Goal: Use online tool/utility: Utilize a website feature to perform a specific function

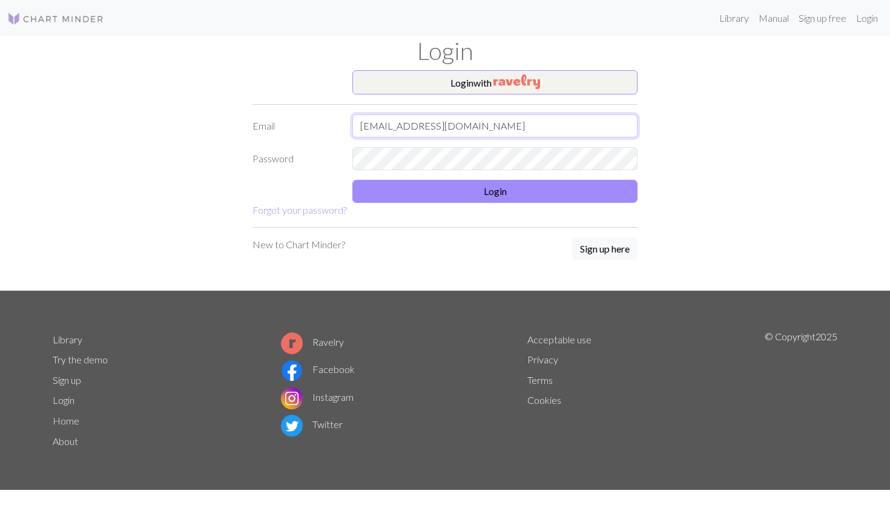
type input "xiongbd14@gmail.com"
click at [480, 193] on button "Login" at bounding box center [495, 191] width 285 height 23
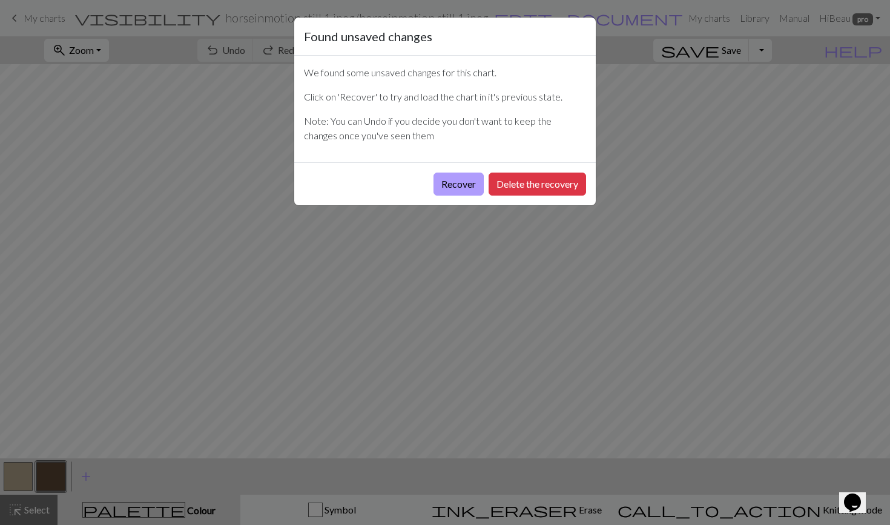
click at [456, 184] on button "Recover" at bounding box center [459, 184] width 50 height 23
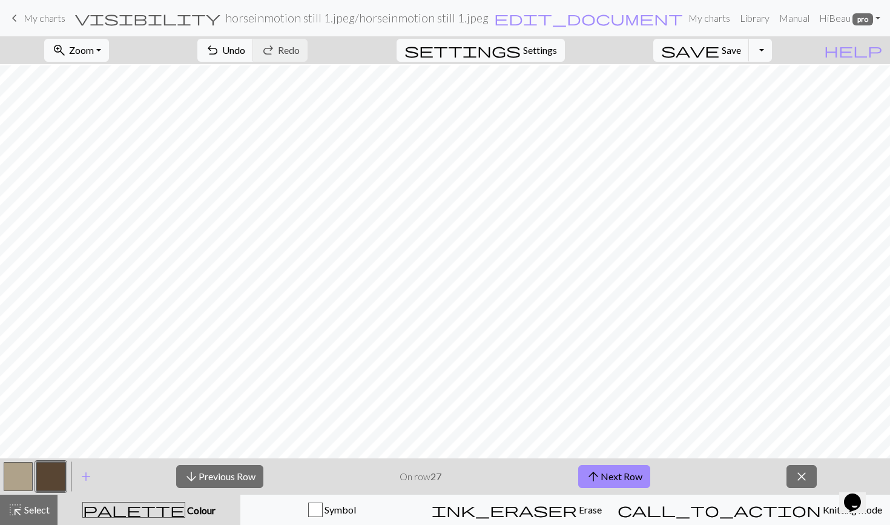
scroll to position [48, 0]
click at [606, 481] on button "arrow_upward Next Row" at bounding box center [614, 476] width 72 height 23
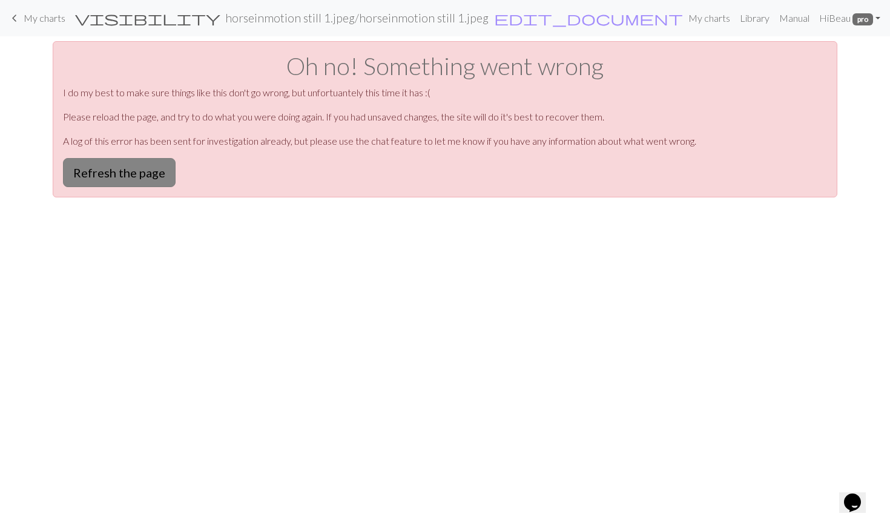
click at [144, 174] on button "Refresh the page" at bounding box center [119, 172] width 113 height 29
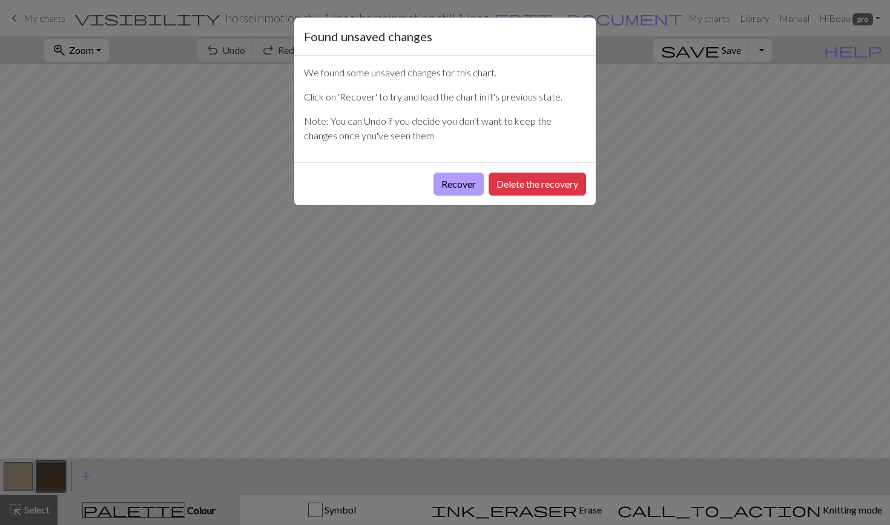
click at [440, 184] on button "Recover" at bounding box center [459, 184] width 50 height 23
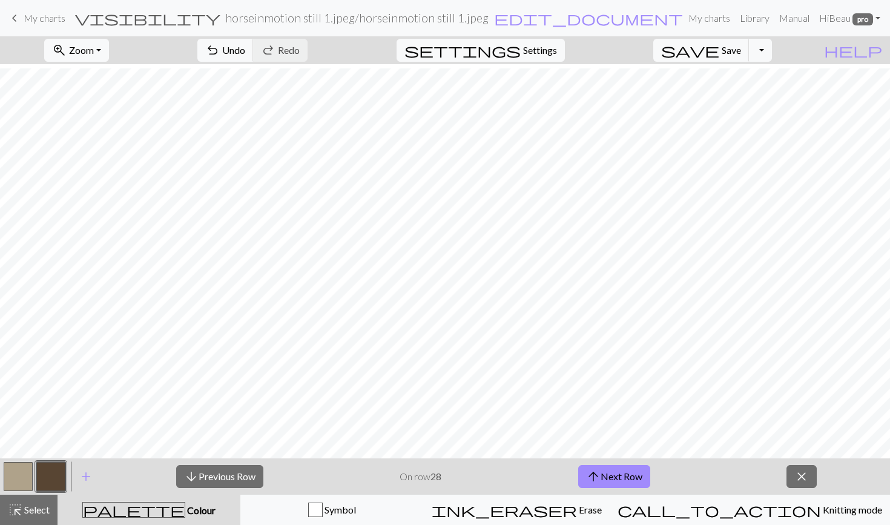
scroll to position [22, 1]
click at [604, 475] on button "arrow_upward Next Row" at bounding box center [614, 476] width 72 height 23
click at [585, 476] on button "arrow_upward Next Row" at bounding box center [614, 476] width 72 height 23
click at [613, 474] on button "arrow_upward Next Row" at bounding box center [614, 476] width 72 height 23
click at [612, 480] on button "arrow_upward Next Row" at bounding box center [614, 476] width 72 height 23
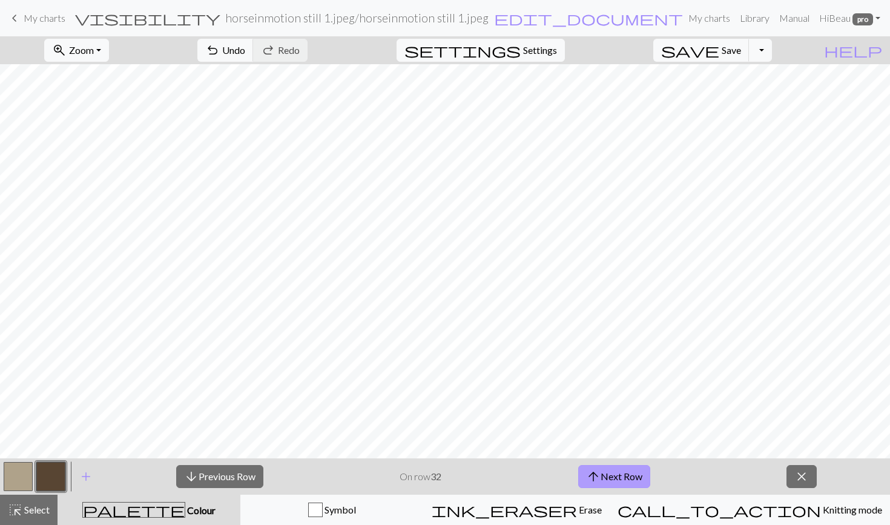
click at [618, 479] on button "arrow_upward Next Row" at bounding box center [614, 476] width 72 height 23
click at [610, 474] on button "arrow_upward Next Row" at bounding box center [614, 476] width 72 height 23
click at [611, 481] on button "arrow_upward Next Row" at bounding box center [614, 476] width 72 height 23
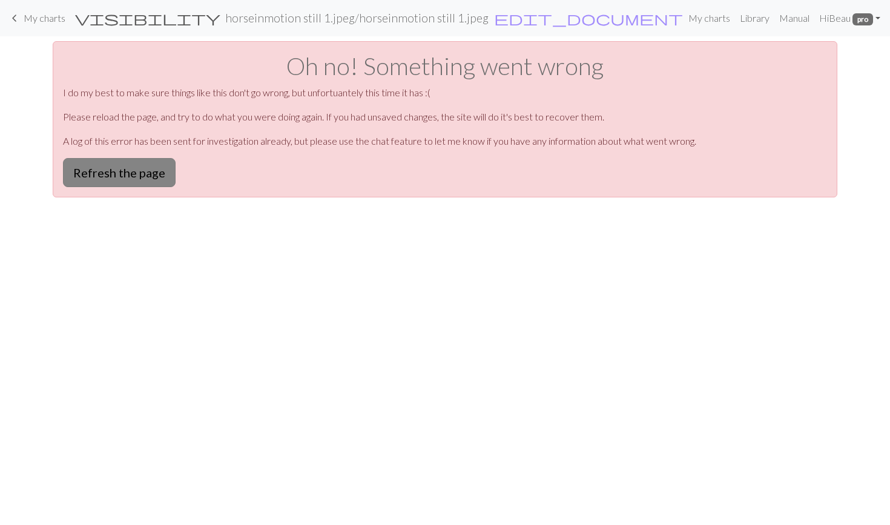
click at [125, 176] on button "Refresh the page" at bounding box center [119, 172] width 113 height 29
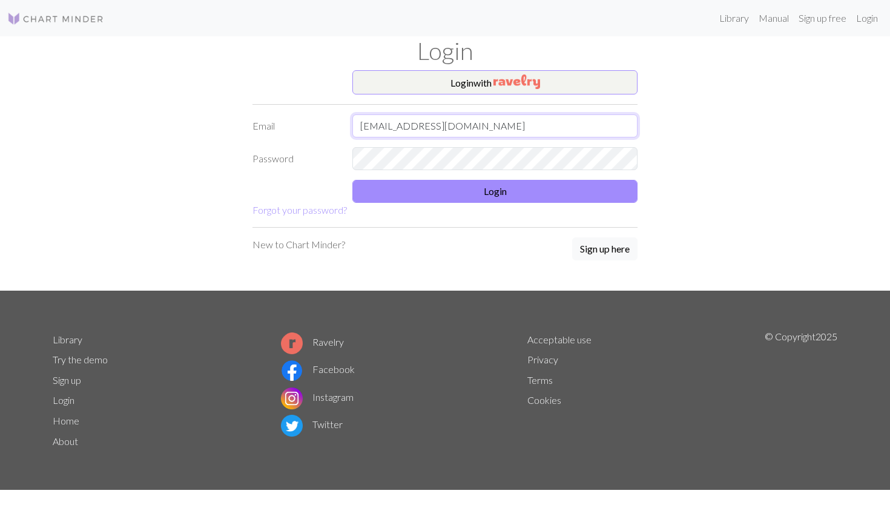
type input "xiongbd14@gmail.com"
click at [434, 192] on button "Login" at bounding box center [495, 191] width 285 height 23
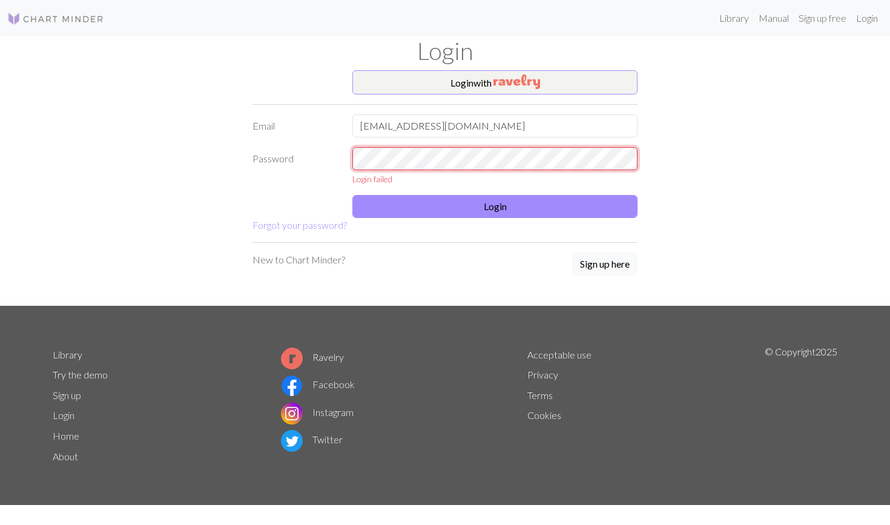
click at [319, 164] on div "Password Login failed" at bounding box center [445, 166] width 400 height 38
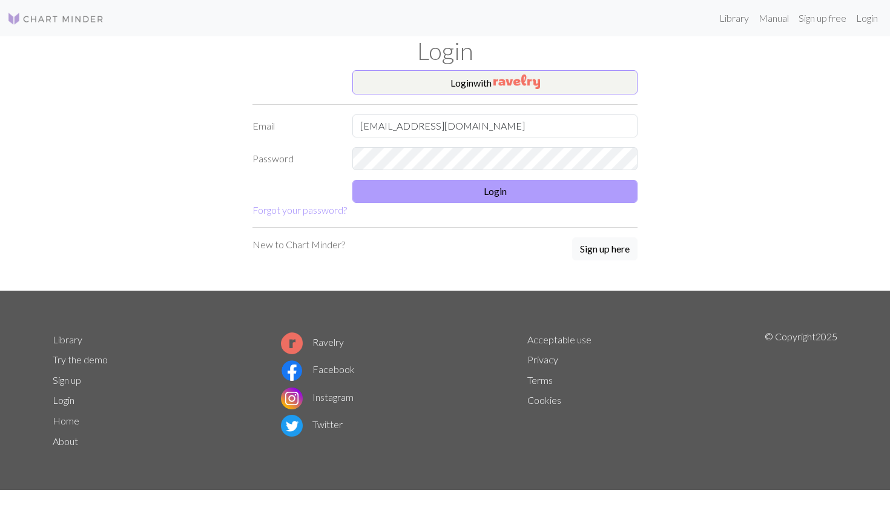
click at [382, 199] on button "Login" at bounding box center [495, 191] width 285 height 23
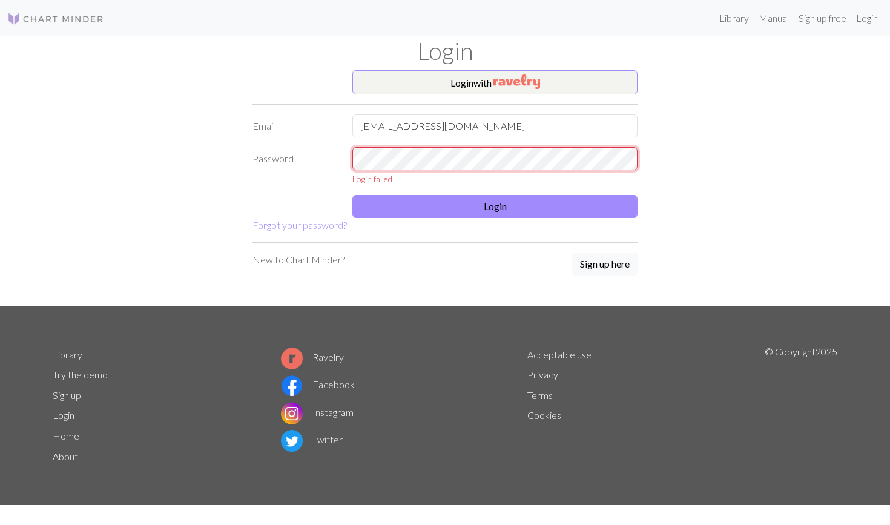
click at [349, 153] on div "Login failed" at bounding box center [495, 166] width 300 height 38
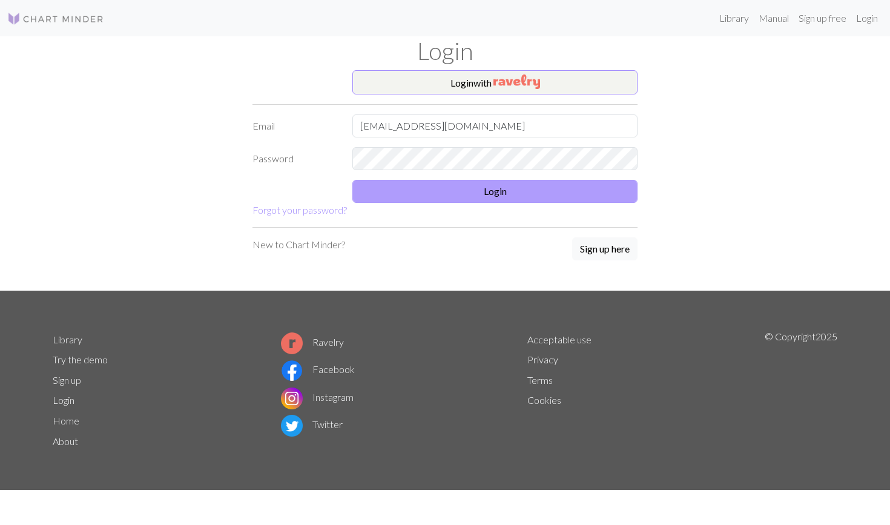
click at [445, 195] on button "Login" at bounding box center [495, 191] width 285 height 23
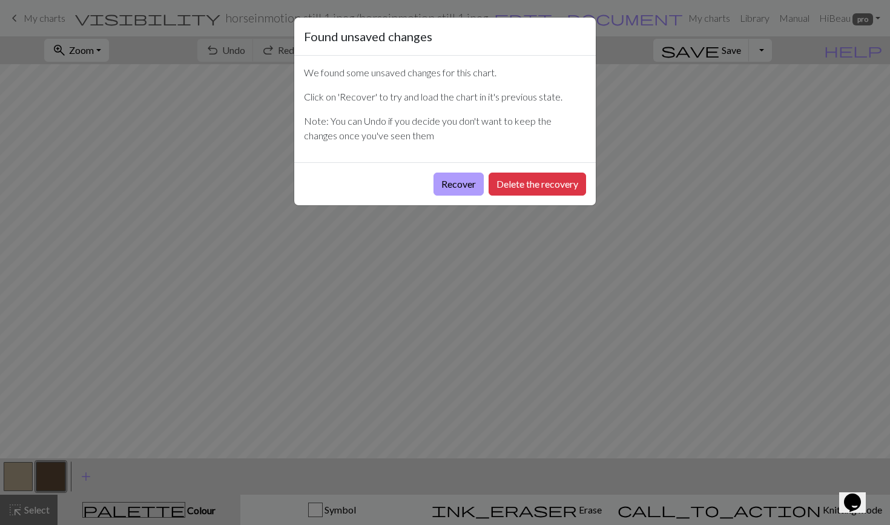
click at [454, 183] on button "Recover" at bounding box center [459, 184] width 50 height 23
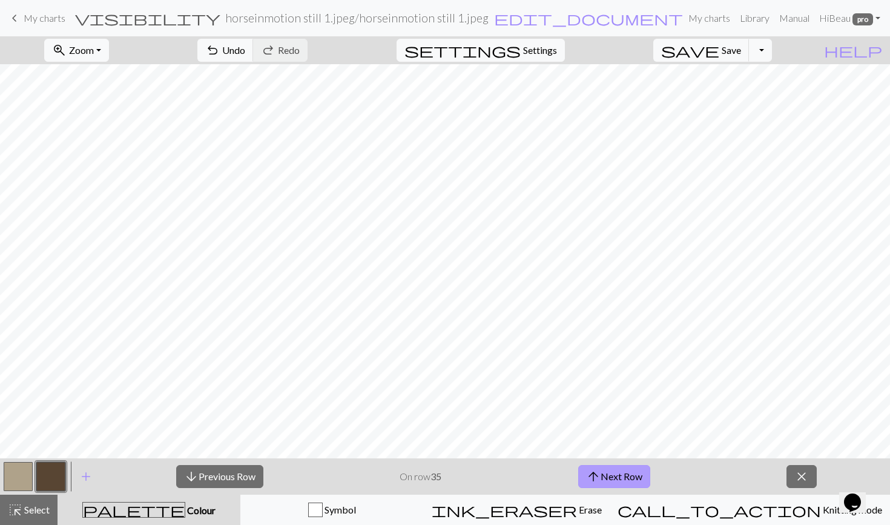
click at [598, 475] on span "arrow_upward" at bounding box center [593, 476] width 15 height 17
click at [614, 475] on button "arrow_upward Next Row" at bounding box center [614, 476] width 72 height 23
click at [603, 472] on button "arrow_upward Next Row" at bounding box center [614, 476] width 72 height 23
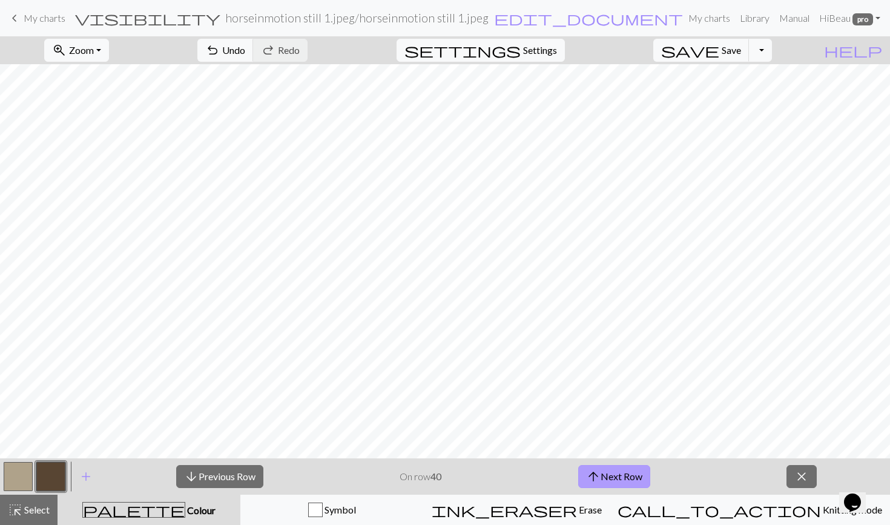
click at [603, 472] on button "arrow_upward Next Row" at bounding box center [614, 476] width 72 height 23
click at [594, 475] on span "arrow_upward" at bounding box center [593, 476] width 15 height 17
